Goal: Navigation & Orientation: Find specific page/section

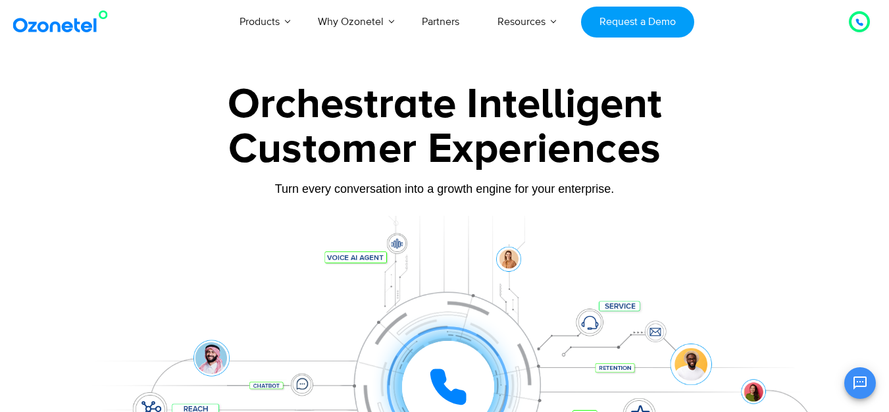
click at [126, 170] on div "Customer Experiences" at bounding box center [445, 149] width 822 height 63
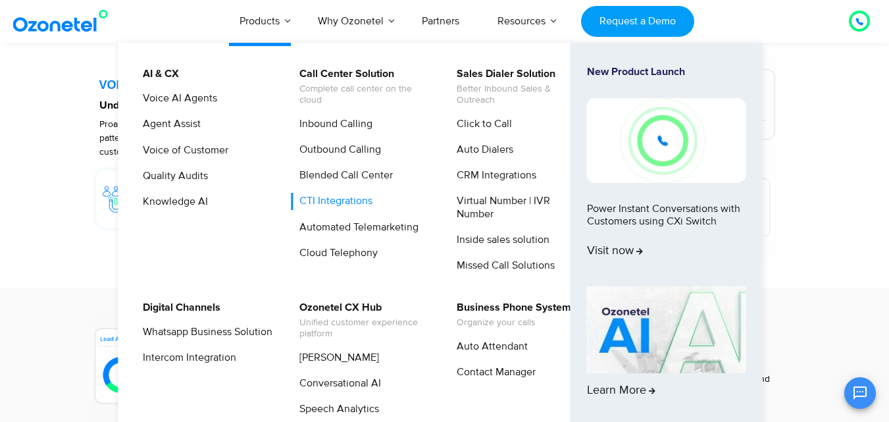
scroll to position [2039, 0]
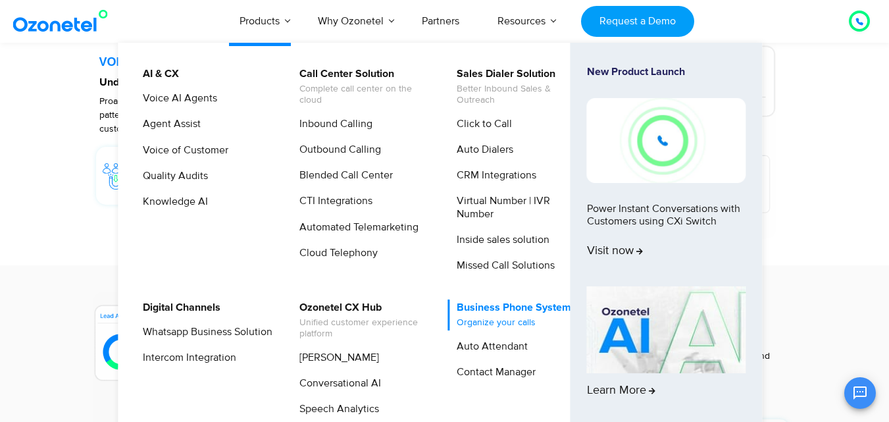
click at [515, 303] on link "Business Phone System Organize your calls" at bounding box center [510, 314] width 125 height 31
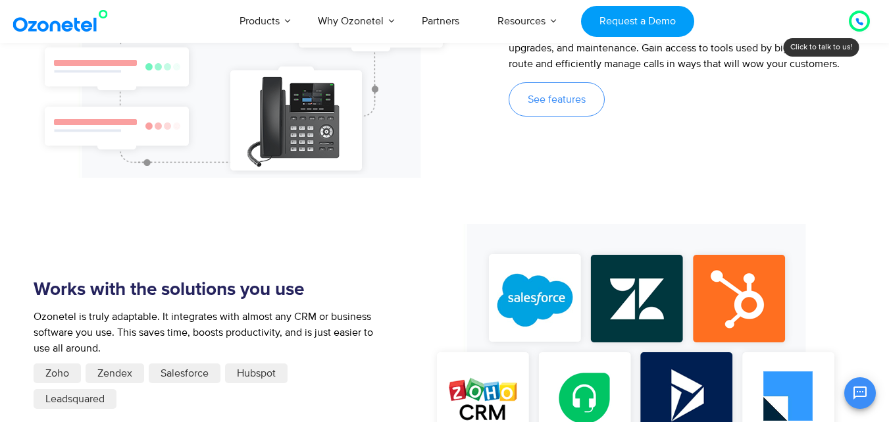
scroll to position [987, 0]
